Goal: Transaction & Acquisition: Purchase product/service

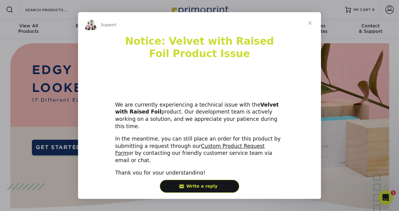
click at [309, 22] on span "Close" at bounding box center [310, 23] width 22 height 22
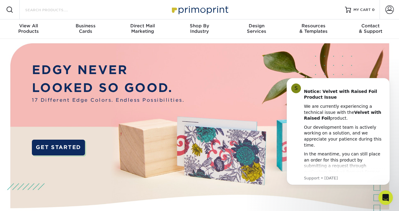
click at [64, 12] on input "Search Products" at bounding box center [54, 9] width 59 height 7
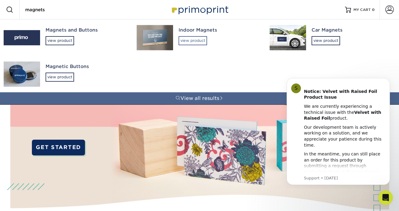
type input "magnets"
click at [190, 40] on div "view product" at bounding box center [192, 40] width 29 height 9
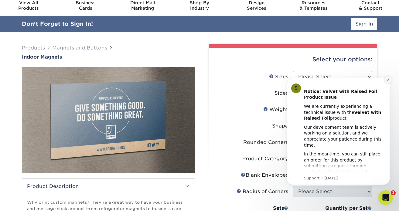
drag, startPoint x: 388, startPoint y: 80, endPoint x: 631, endPoint y: 150, distance: 252.2
click at [388, 80] on icon "Dismiss notification" at bounding box center [387, 80] width 2 height 2
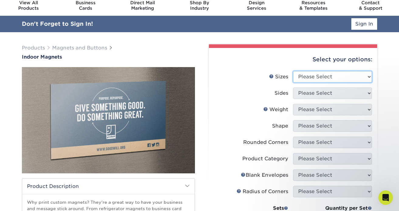
click at [349, 77] on select "Please Select 2" x 3.5" 2.5" x 3.5" 3" x 4" 3.5" x 8.5" 4" x 6" 4" x 7" 4" x 8"…" at bounding box center [332, 77] width 79 height 12
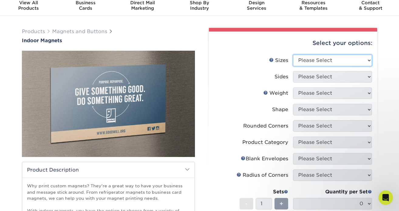
select select "4.25x6.00"
click at [293, 55] on select "Please Select 2" x 3.5" 2.5" x 3.5" 3" x 4" 3.5" x 8.5" 4" x 6" 4" x 7" 4" x 8"…" at bounding box center [332, 61] width 79 height 12
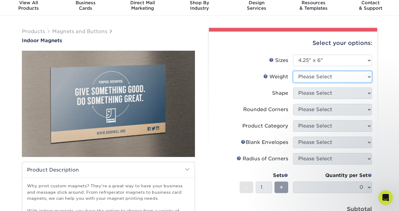
click at [307, 78] on select "Please Select MAGNET" at bounding box center [332, 77] width 79 height 12
select select "MAGNET"
click at [293, 71] on select "Please Select MAGNET" at bounding box center [332, 77] width 79 height 12
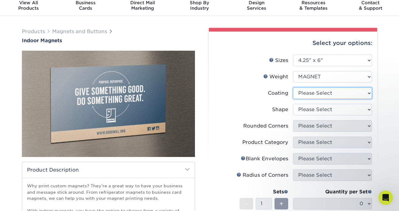
click at [307, 94] on select at bounding box center [332, 93] width 79 height 12
select select "3e7618de-abca-4bda-9f97-8b9129e913d8"
click at [293, 87] on select at bounding box center [332, 93] width 79 height 12
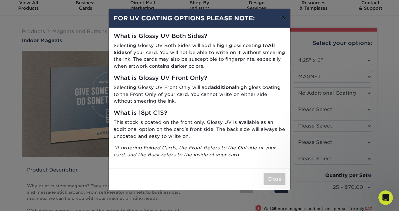
click at [282, 18] on button "×" at bounding box center [283, 17] width 14 height 17
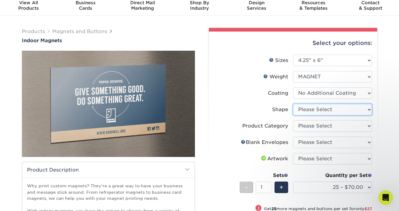
click at [308, 109] on select "Please Select Standard" at bounding box center [332, 110] width 79 height 12
select select "standard"
click at [293, 104] on select "Please Select Standard" at bounding box center [332, 110] width 79 height 12
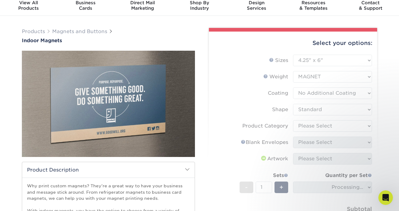
click at [308, 125] on form "Sizes Help Sizes Please Select 2" x 3.5" 2.5" x 3.5" 3" x 4" 3.5" x 8.5" 4" x 6…" at bounding box center [293, 147] width 158 height 185
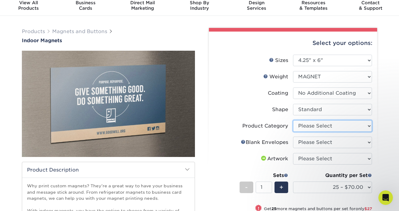
click at [308, 125] on select "Please Select Announcement Magnets" at bounding box center [332, 126] width 79 height 12
select select "d49b6381-ea4f-4327-bc76-99beb740417d"
click at [293, 120] on select "Please Select Announcement Magnets" at bounding box center [332, 126] width 79 height 12
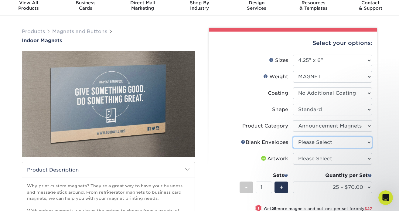
click at [307, 146] on select "Please Select No Blank Envelopes Yes 200 Envelopes A6 Yes 25 Envelopes A6 Yes 5…" at bounding box center [332, 142] width 79 height 12
select select "9f137334-7cf0-4a73-8a74-a4df662606ea"
click at [293, 136] on select "Please Select No Blank Envelopes Yes 200 Envelopes A6 Yes 25 Envelopes A6 Yes 5…" at bounding box center [332, 142] width 79 height 12
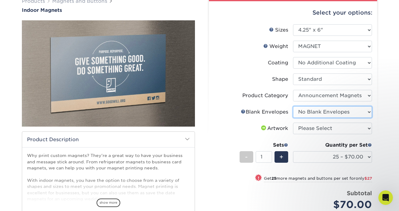
scroll to position [54, 0]
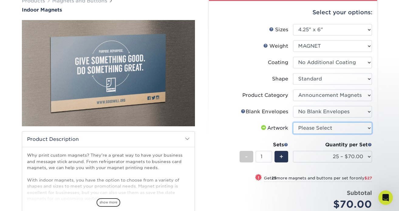
click at [307, 131] on select "Please Select I will upload files I need a design - $50" at bounding box center [332, 128] width 79 height 12
select select "upload"
click at [293, 122] on select "Please Select I will upload files I need a design - $50" at bounding box center [332, 128] width 79 height 12
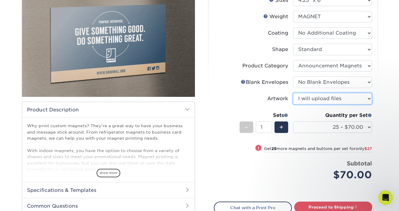
scroll to position [84, 0]
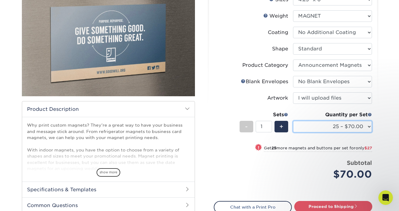
click at [306, 126] on select "25 – $70.00 50 – $97.00 75 – $121.00 100 – $146.00 150 – $195.00 200 – $230.00" at bounding box center [332, 127] width 79 height 12
click at [317, 125] on select "25 – $70.00 50 – $97.00 75 – $121.00 100 – $146.00 150 – $195.00 200 – $230.00" at bounding box center [332, 127] width 79 height 12
click at [293, 121] on select "25 – $70.00 50 – $97.00 75 – $121.00 100 – $146.00 150 – $195.00 200 – $230.00" at bounding box center [332, 127] width 79 height 12
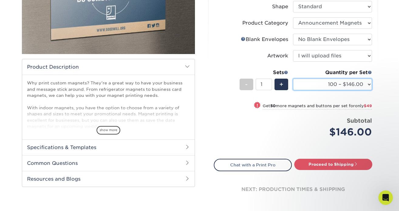
scroll to position [126, 0]
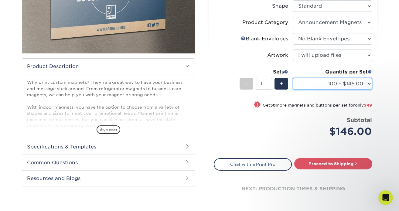
click at [317, 82] on select "25 – $70.00 50 – $97.00 75 – $121.00 100 – $146.00 150 – $195.00 200 – $230.00" at bounding box center [332, 84] width 79 height 12
select select "150 – $195.00"
click at [293, 78] on select "25 – $70.00 50 – $97.00 75 – $121.00 100 – $146.00 150 – $195.00 200 – $230.00" at bounding box center [332, 84] width 79 height 12
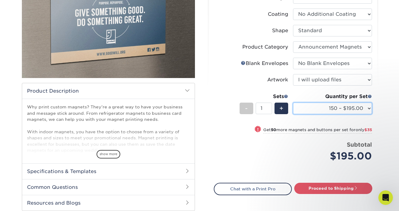
scroll to position [101, 0]
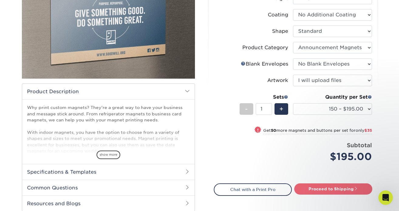
click at [320, 187] on link "Proceed to Shipping" at bounding box center [333, 188] width 78 height 11
type input "Set 1"
select select "03f2d660-4283-44f1-8fa7-ea9177d0a797"
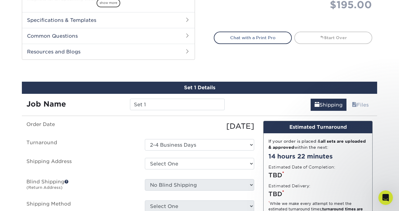
scroll to position [301, 0]
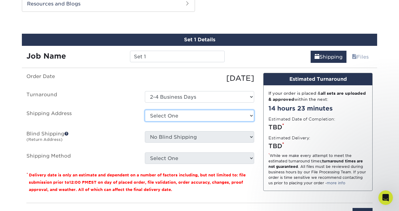
click at [160, 114] on select "Select One + Add New Address - Login" at bounding box center [199, 116] width 109 height 12
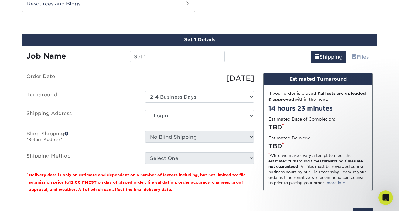
click at [145, 121] on select "Select One + Add New Address - Login" at bounding box center [199, 116] width 109 height 12
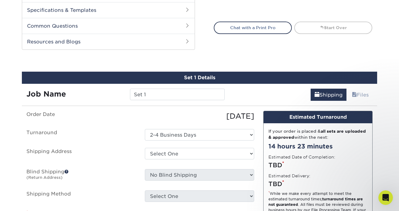
scroll to position [271, 0]
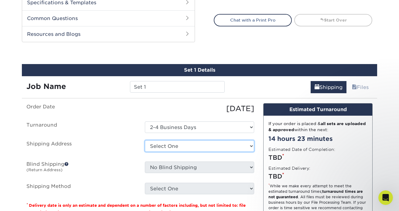
click at [171, 145] on select "Select One + Add New Address - Login" at bounding box center [199, 146] width 109 height 12
select select "newaddress"
click at [145, 140] on select "Select One + Add New Address - Login" at bounding box center [199, 146] width 109 height 12
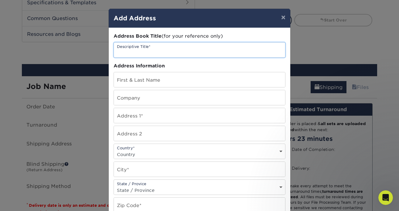
click at [145, 51] on input "text" at bounding box center [199, 49] width 171 height 15
type input "[PERSON_NAME]"
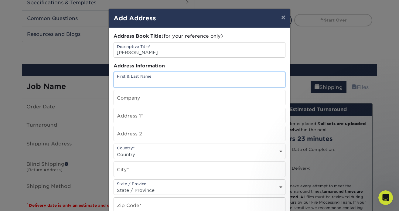
click at [149, 79] on input "text" at bounding box center [199, 79] width 171 height 15
type input "[PERSON_NAME]"
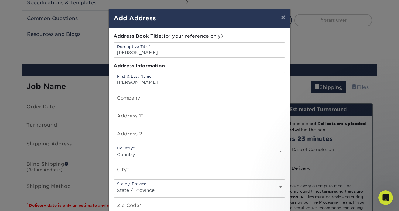
type input "910 [PERSON_NAME] Dr"
select select "US"
type input "[GEOGRAPHIC_DATA]"
select select "TN"
type input "37209"
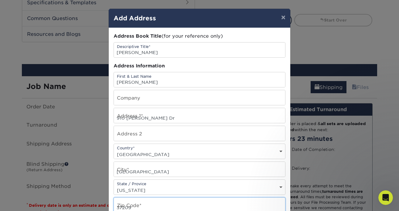
type input "5305102197"
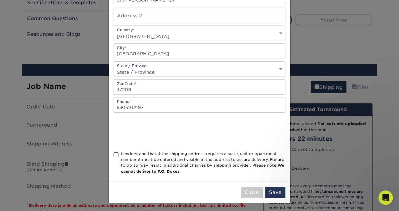
scroll to position [119, 0]
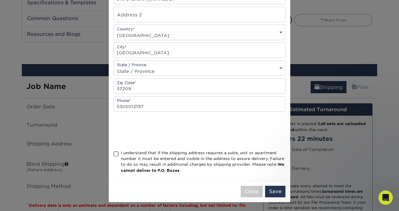
click at [117, 154] on span at bounding box center [115, 154] width 5 height 6
click at [0, 0] on input "I understand that if the shipping address requires a suite, unit or apartment n…" at bounding box center [0, 0] width 0 height 0
click at [278, 193] on button "Save" at bounding box center [275, 192] width 20 height 12
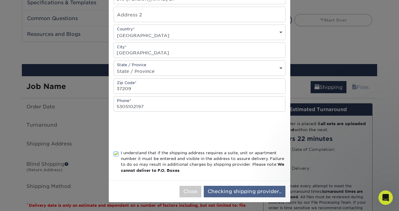
scroll to position [0, 0]
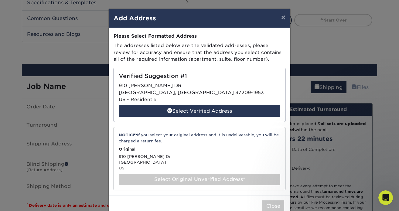
click at [206, 96] on div "Verified Suggestion #1 [STREET_ADDRESS][PERSON_NAME] - Residential Select Verif…" at bounding box center [199, 95] width 172 height 54
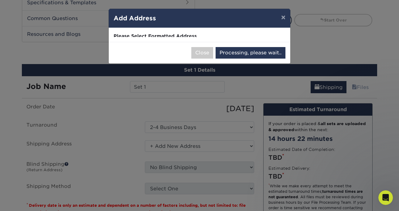
select select "286439"
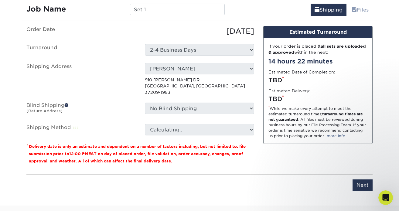
scroll to position [348, 0]
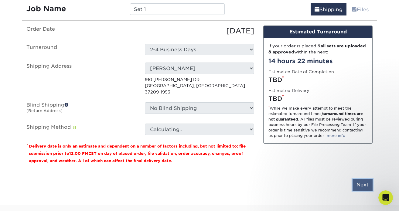
click at [360, 179] on input "Next" at bounding box center [362, 185] width 20 height 12
type input "Next"
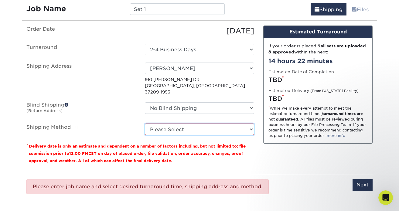
click at [175, 125] on select "Please Select Ground Shipping (+$22.72) 3 Day Shipping Service (+$33.17) 2 Day …" at bounding box center [199, 129] width 109 height 12
select select "03"
click at [145, 123] on select "Please Select Ground Shipping (+$22.72) 3 Day Shipping Service (+$33.17) 2 Day …" at bounding box center [199, 129] width 109 height 12
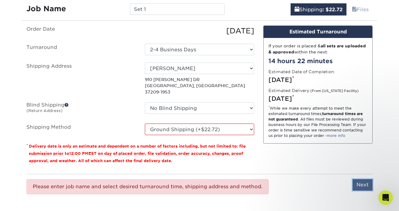
click at [356, 179] on input "Next" at bounding box center [362, 185] width 20 height 12
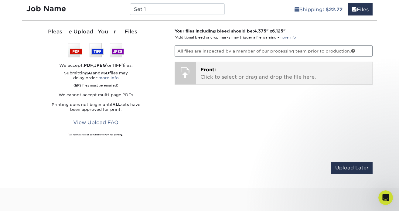
click at [204, 72] on span "Front:" at bounding box center [207, 70] width 15 height 6
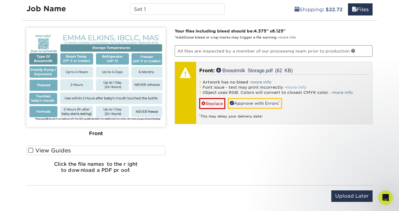
click at [288, 87] on link "more info" at bounding box center [296, 87] width 20 height 5
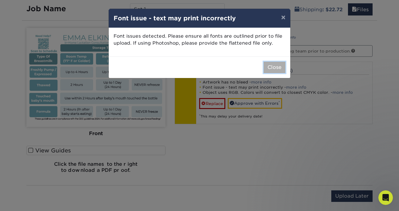
click at [280, 70] on button "Close" at bounding box center [274, 68] width 22 height 12
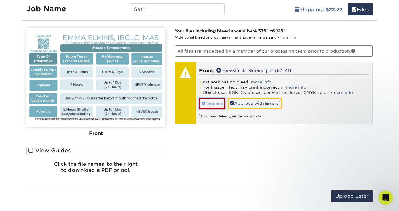
click at [211, 103] on link "Replace" at bounding box center [212, 103] width 26 height 11
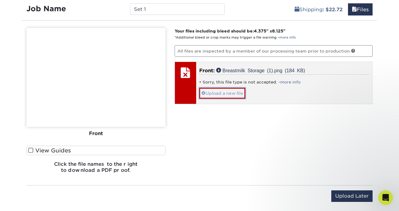
click at [203, 93] on span at bounding box center [203, 93] width 4 height 5
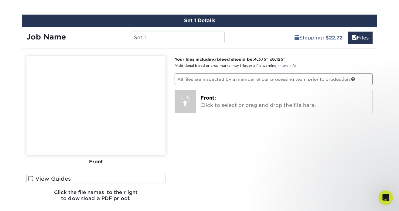
scroll to position [318, 0]
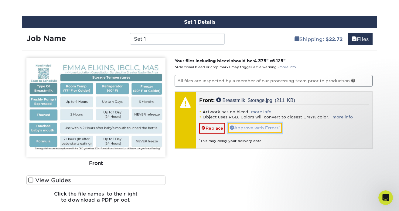
click at [248, 126] on link "Approve with Errors *" at bounding box center [254, 128] width 54 height 10
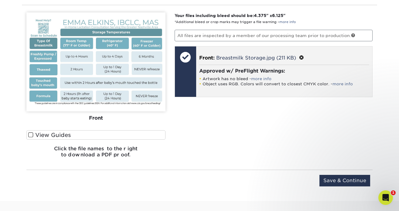
scroll to position [355, 0]
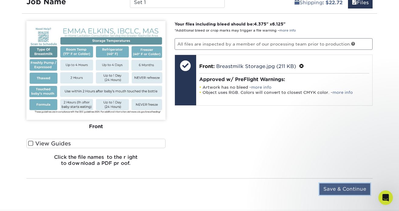
click at [333, 191] on input "Save & Continue" at bounding box center [344, 189] width 51 height 12
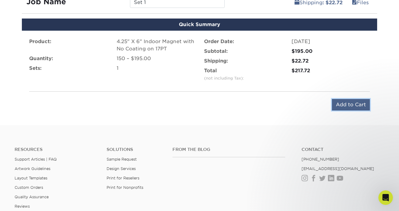
click at [347, 104] on input "Add to Cart" at bounding box center [351, 105] width 38 height 12
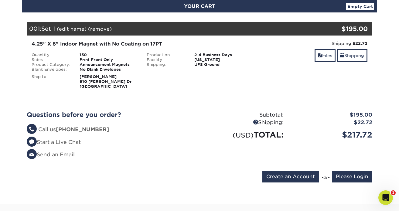
scroll to position [120, 0]
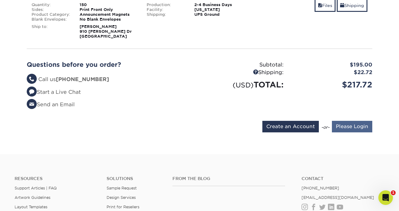
type input "[PERSON_NAME][EMAIL_ADDRESS][DOMAIN_NAME]"
click at [362, 130] on input "Please Login" at bounding box center [352, 127] width 40 height 12
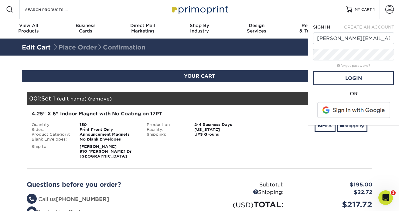
scroll to position [0, 0]
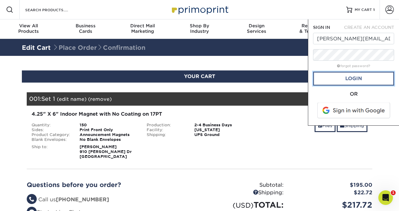
click at [349, 75] on link "Login" at bounding box center [353, 79] width 81 height 14
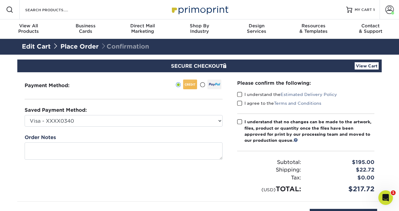
click at [239, 93] on span at bounding box center [239, 95] width 5 height 6
click at [0, 0] on input "I understand the Estimated Delivery Policy" at bounding box center [0, 0] width 0 height 0
click at [239, 101] on span at bounding box center [239, 103] width 5 height 6
click at [0, 0] on input "I agree to the Terms and Conditions" at bounding box center [0, 0] width 0 height 0
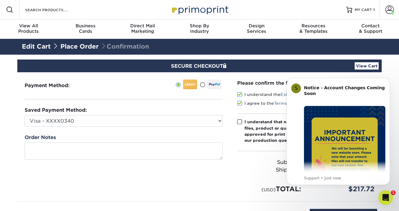
click at [240, 121] on span at bounding box center [239, 122] width 5 height 6
click at [0, 0] on input "I understand that no changes can be made to the artwork, files, product or quan…" at bounding box center [0, 0] width 0 height 0
click at [239, 156] on div "Subtotal: $195.00 Shipping: $22.72 Discounts: - $0.00 Tax: $0.00" at bounding box center [305, 172] width 137 height 43
click at [314, 93] on div "Notice - Account Changes Coming Soon ​" at bounding box center [344, 94] width 81 height 18
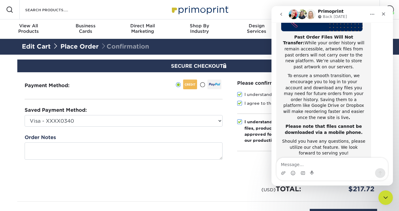
scroll to position [130, 0]
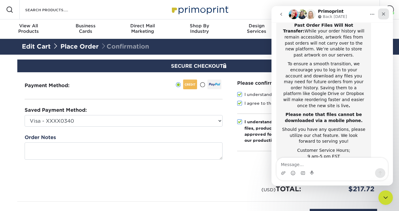
click at [384, 15] on icon "Close" at bounding box center [383, 13] width 3 height 3
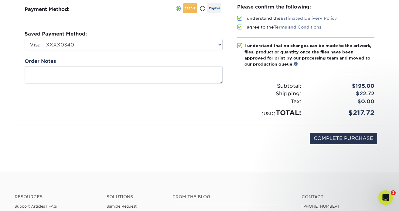
scroll to position [77, 0]
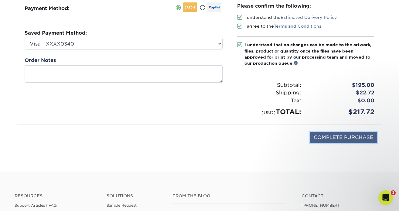
click at [332, 140] on input "COMPLETE PURCHASE" at bounding box center [342, 138] width 67 height 12
type input "PROCESSING, PLEASE WAIT..."
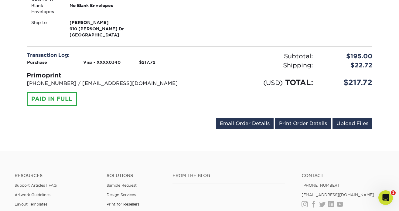
scroll to position [220, 0]
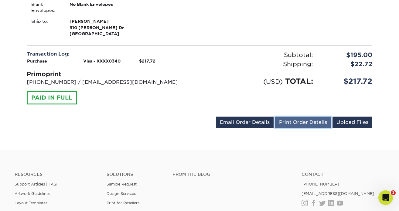
click at [315, 123] on link "Print Order Details" at bounding box center [303, 122] width 56 height 12
